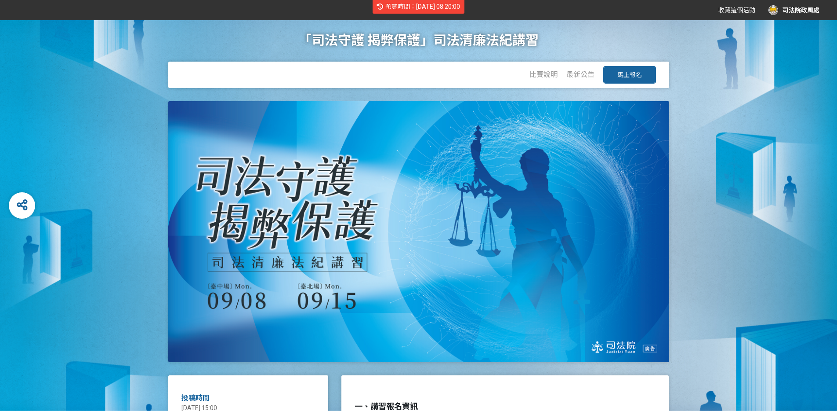
scroll to position [295, 0]
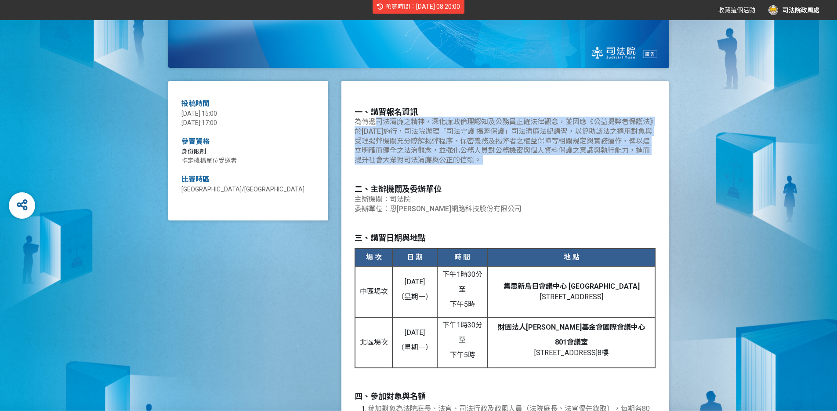
drag, startPoint x: 360, startPoint y: 119, endPoint x: 518, endPoint y: 166, distance: 165.0
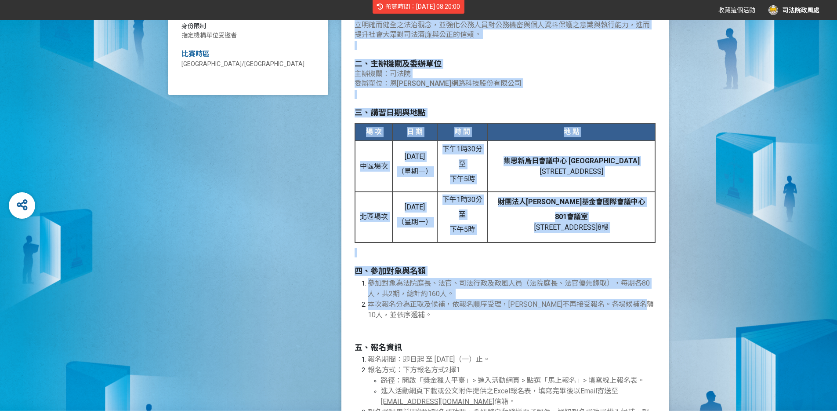
scroll to position [422, 0]
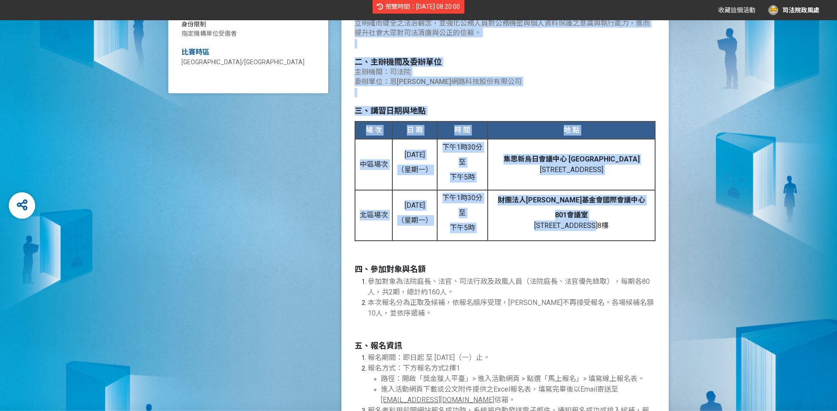
drag, startPoint x: 352, startPoint y: 109, endPoint x: 642, endPoint y: 230, distance: 314.2
copy div "l、ipsumd sitametcon，adipiscingelitsedd，eiu《temporin》u960l4e34dol，magna「aliq eni…"
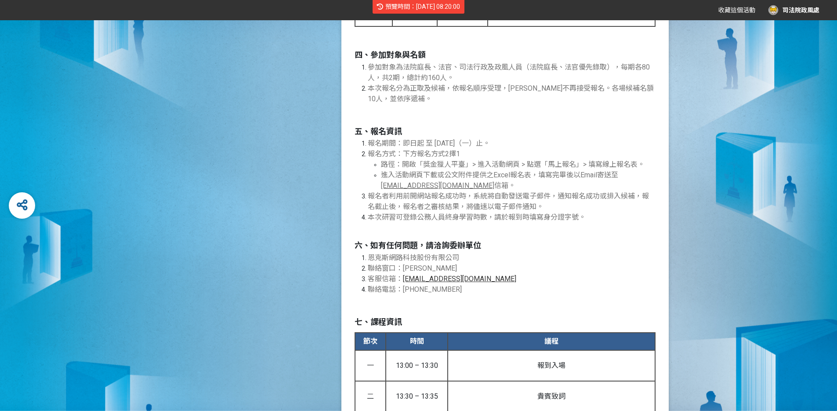
scroll to position [633, 0]
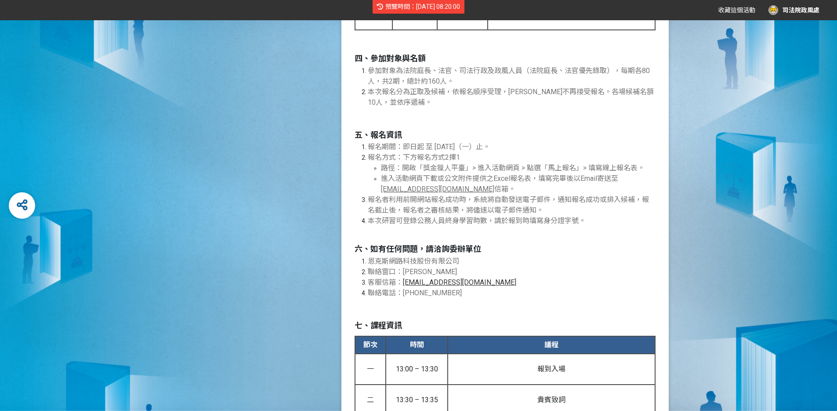
click at [429, 215] on li "報名者利用前開網站報名成功時，系統將自動發送電子郵件，通知報名成功或排入候補，報名截止後，報名者之審核結果，將儘速以電子郵件通知。" at bounding box center [512, 204] width 288 height 21
drag, startPoint x: 371, startPoint y: 223, endPoint x: 489, endPoint y: 224, distance: 117.4
click at [489, 224] on span "本次研習可登錄公務人員終身學習時數，請於報到時填寫身分證字號。" at bounding box center [477, 220] width 218 height 8
copy span "本次研習可登錄公務人員終身學習時數"
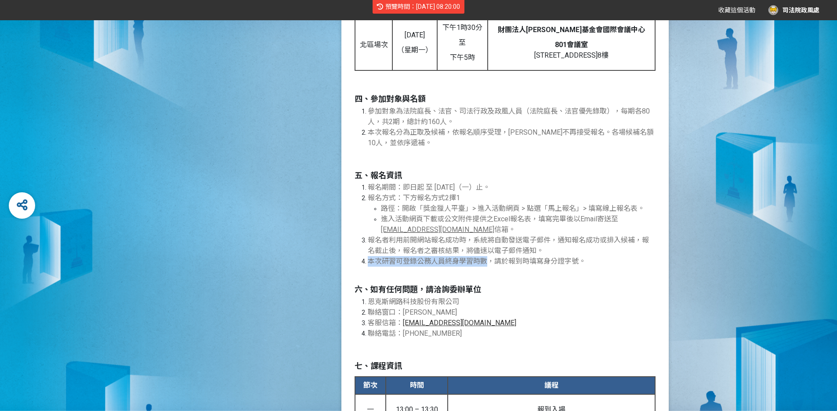
scroll to position [614, 0]
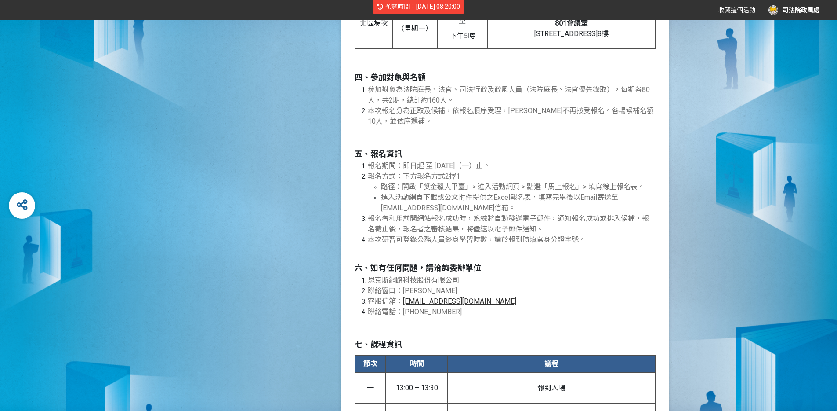
click at [502, 242] on span "本次研習可登錄公務人員終身學習時數，請於報到時填寫身分證字號。" at bounding box center [477, 239] width 218 height 8
